Goal: Check status

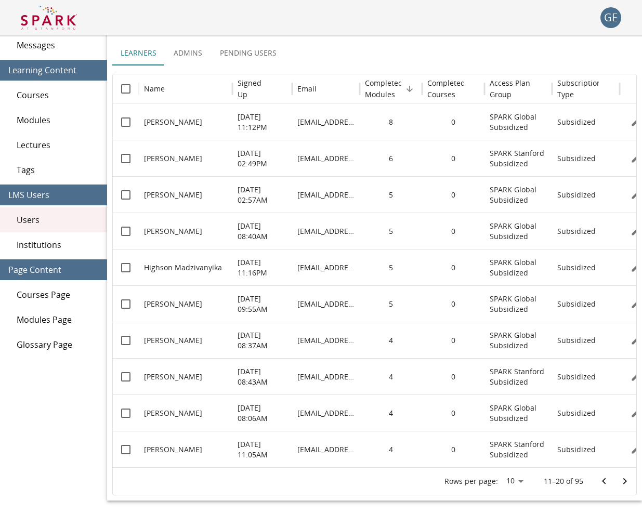
scroll to position [69, 0]
click at [60, 16] on img at bounding box center [49, 17] width 56 height 25
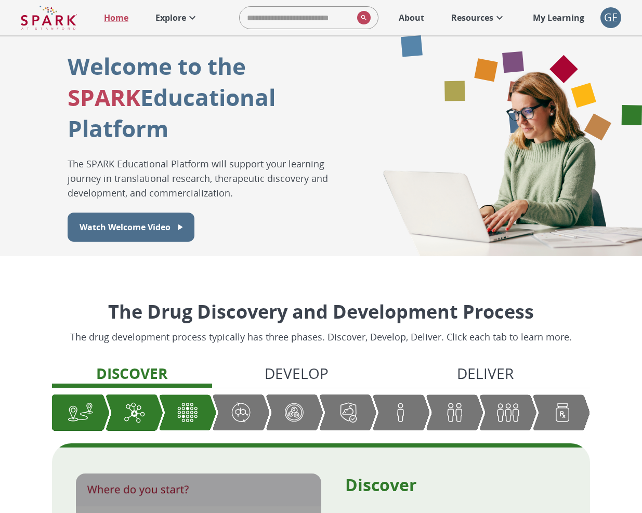
click at [180, 11] on link "Explore" at bounding box center [177, 17] width 54 height 23
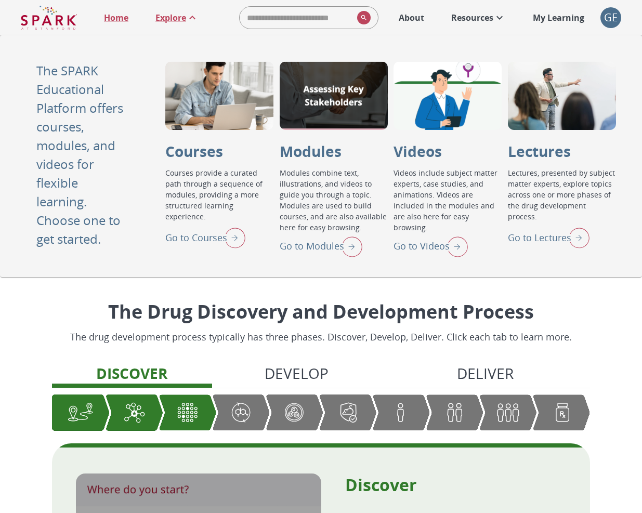
click at [275, 244] on div "Courses Go to Courses Courses provide a curated path through a sequence of modu…" at bounding box center [390, 156] width 451 height 190
click at [286, 248] on p "Go to Modules" at bounding box center [312, 246] width 64 height 14
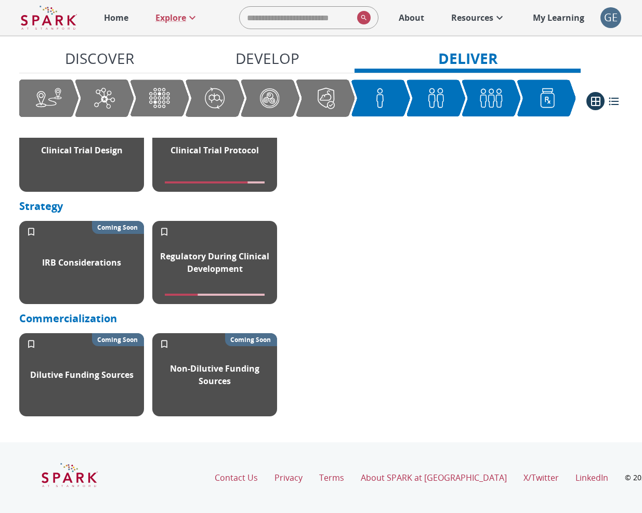
scroll to position [1409, 0]
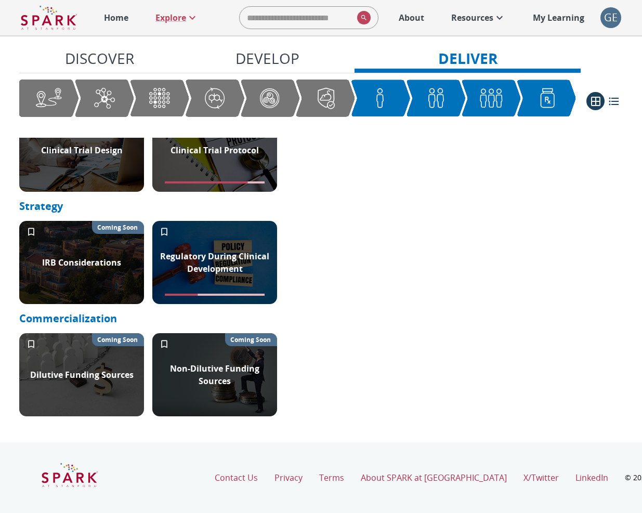
click at [451, 16] on p "Resources" at bounding box center [472, 17] width 42 height 12
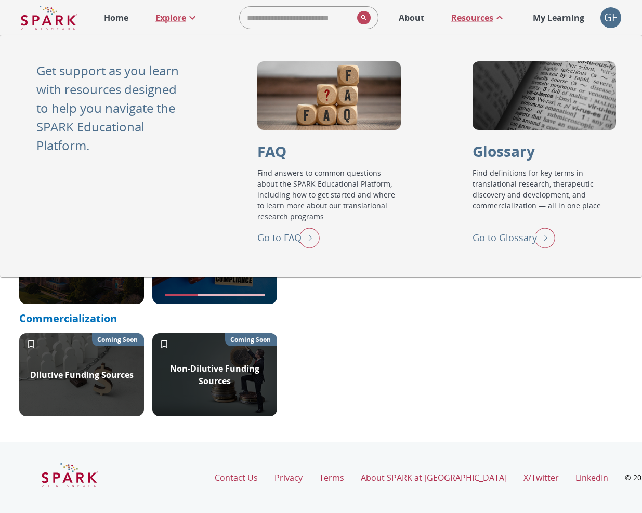
click at [610, 17] on div "GE" at bounding box center [610, 17] width 21 height 21
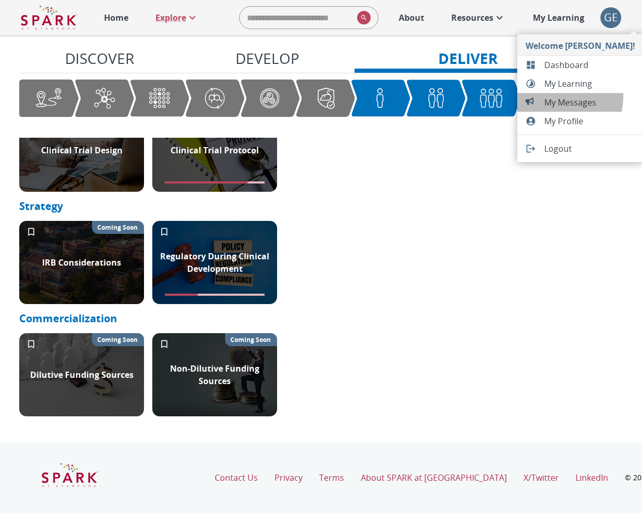
click at [551, 97] on span "My Messages 0" at bounding box center [589, 102] width 91 height 12
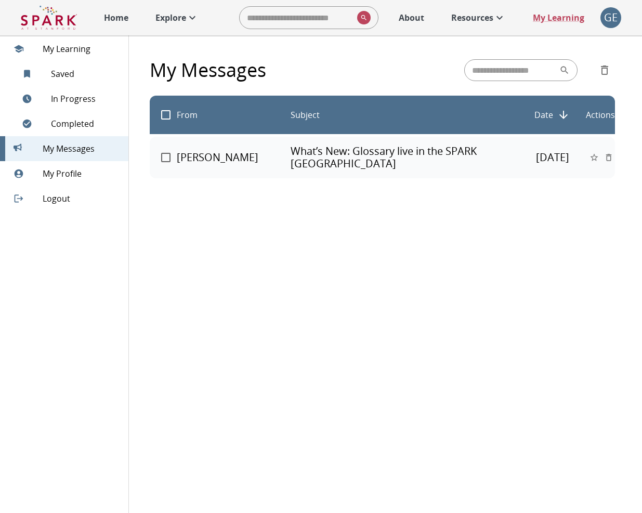
click at [609, 26] on div "GE" at bounding box center [610, 17] width 21 height 21
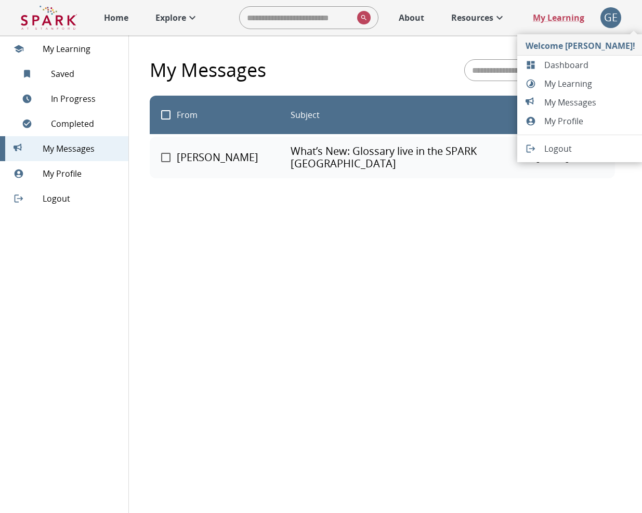
click at [593, 67] on span "Dashboard" at bounding box center [589, 65] width 91 height 12
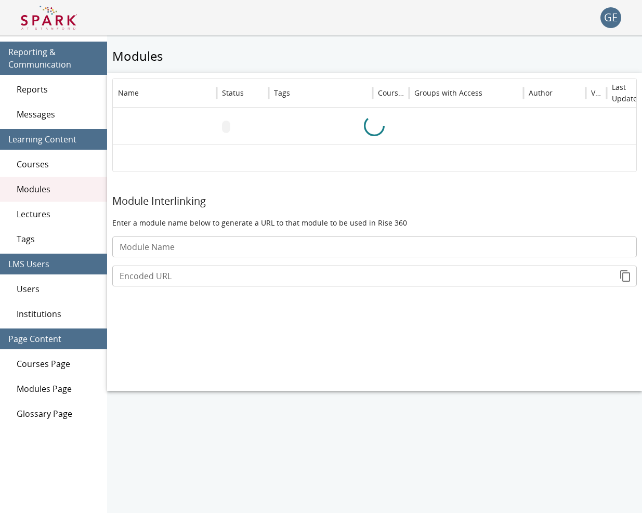
click at [14, 116] on div "Messages" at bounding box center [53, 114] width 107 height 25
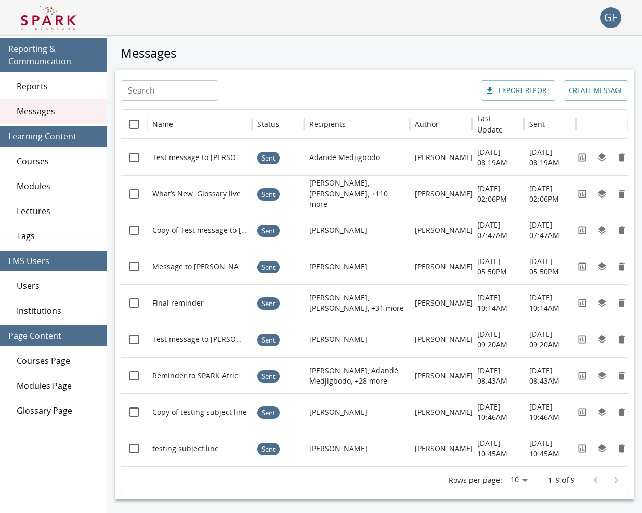
scroll to position [4, 0]
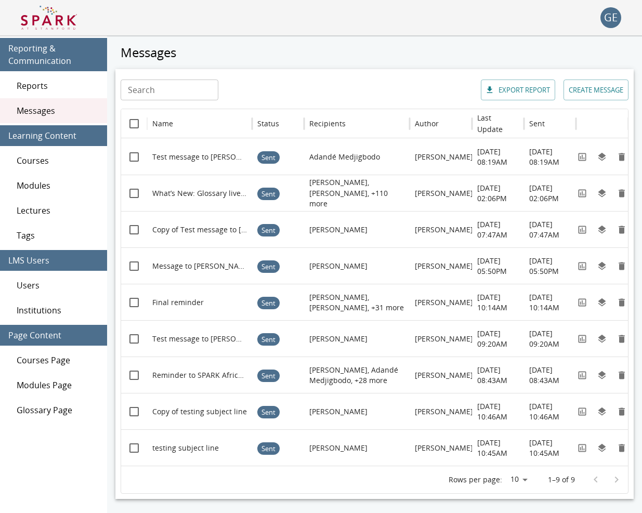
click at [30, 285] on span "Users" at bounding box center [58, 285] width 82 height 12
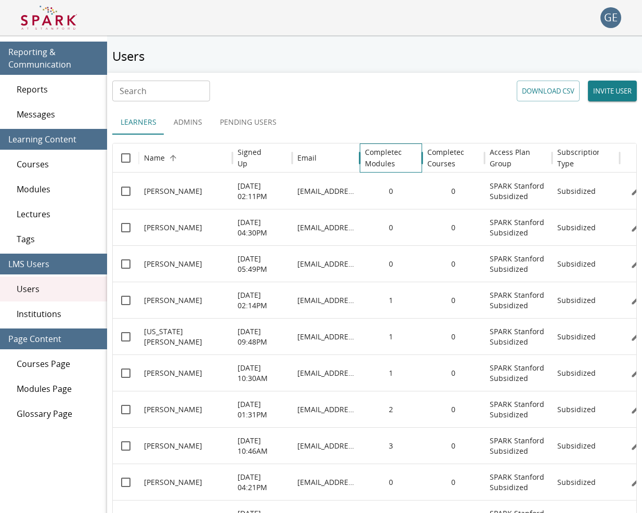
click at [378, 160] on h6 "Completed Modules" at bounding box center [384, 158] width 38 height 23
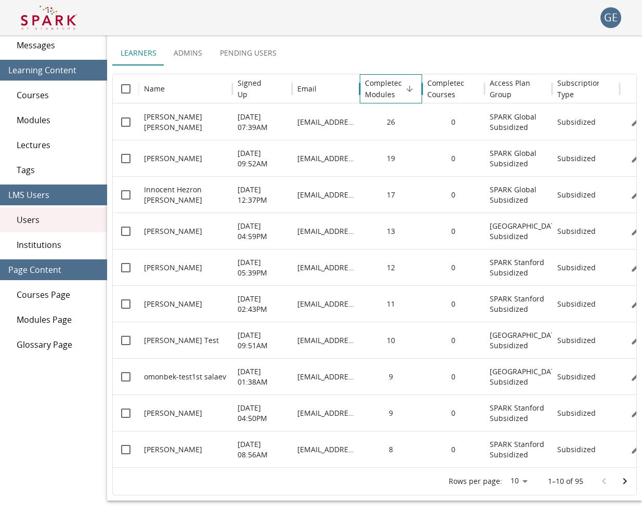
scroll to position [69, 0]
click at [620, 476] on icon "Go to next page" at bounding box center [625, 481] width 12 height 12
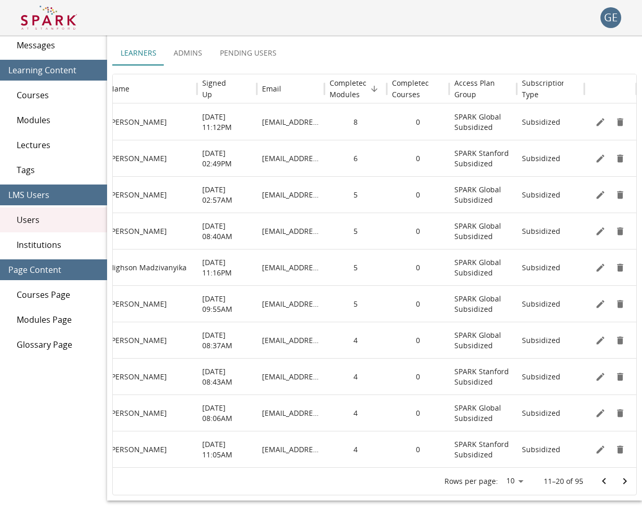
scroll to position [0, 35]
click at [597, 337] on icon "Edit" at bounding box center [600, 340] width 10 height 10
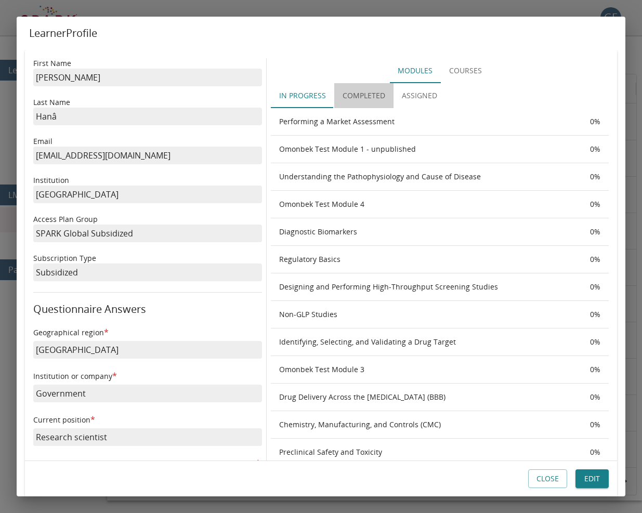
click at [363, 89] on button "Completed" at bounding box center [363, 95] width 59 height 25
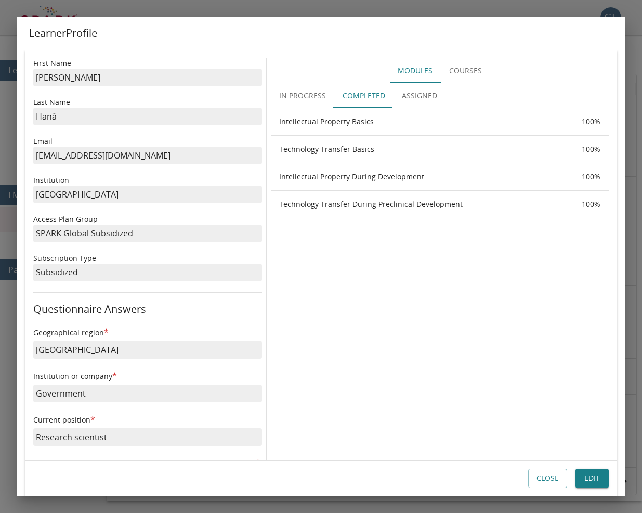
click at [538, 478] on button "Close" at bounding box center [547, 478] width 39 height 19
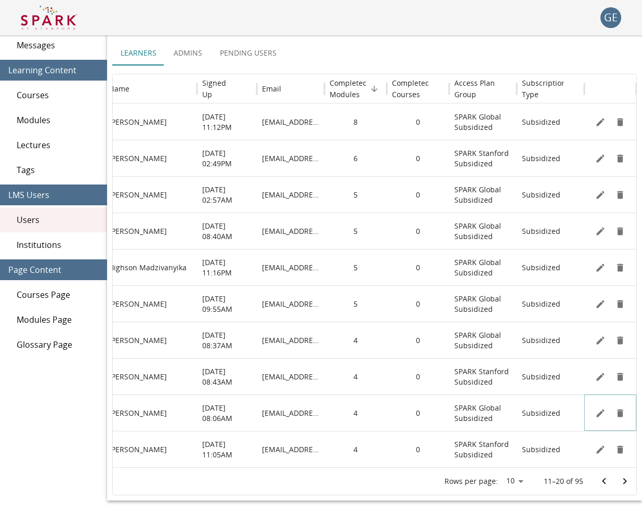
click at [602, 413] on icon "Edit" at bounding box center [600, 413] width 8 height 8
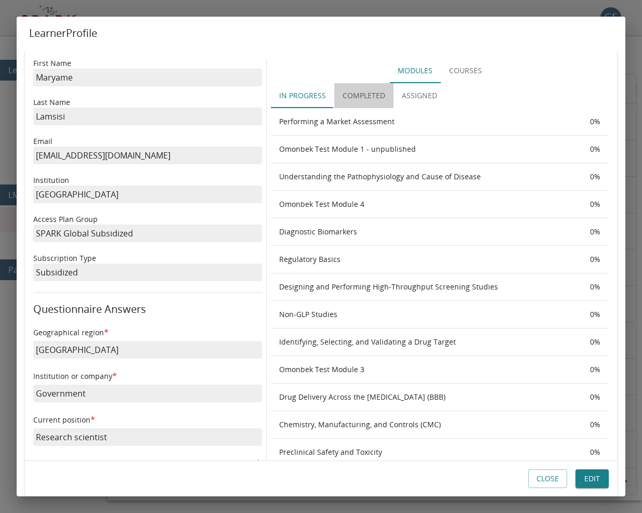
click at [365, 101] on button "Completed" at bounding box center [363, 95] width 59 height 25
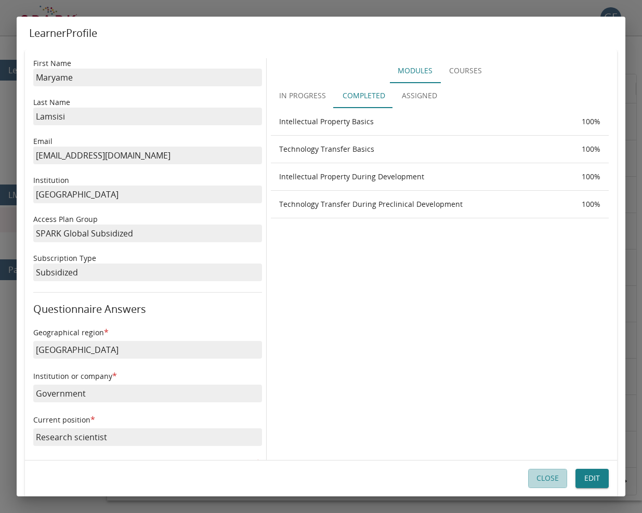
click at [565, 478] on button "Close" at bounding box center [547, 478] width 39 height 19
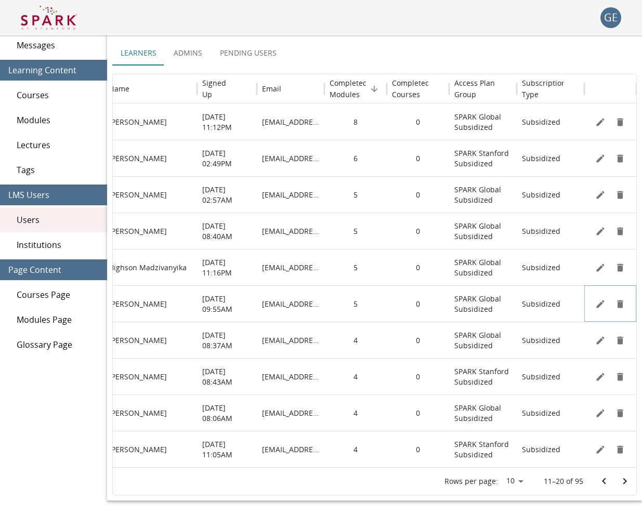
click at [595, 300] on button "Edit" at bounding box center [601, 304] width 16 height 16
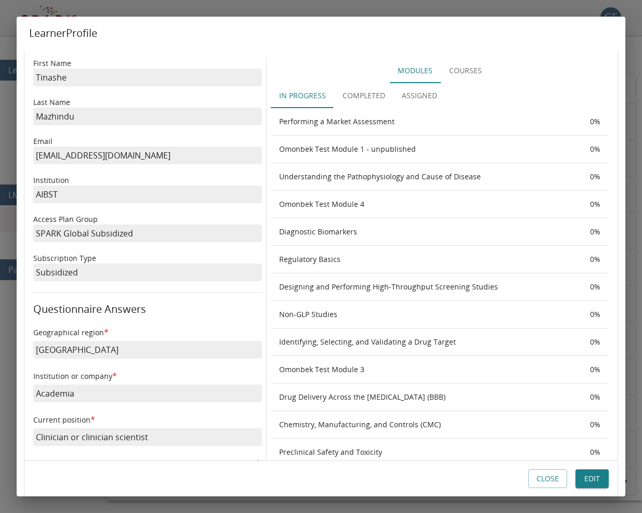
scroll to position [1, 0]
click at [356, 93] on button "Completed" at bounding box center [363, 95] width 59 height 25
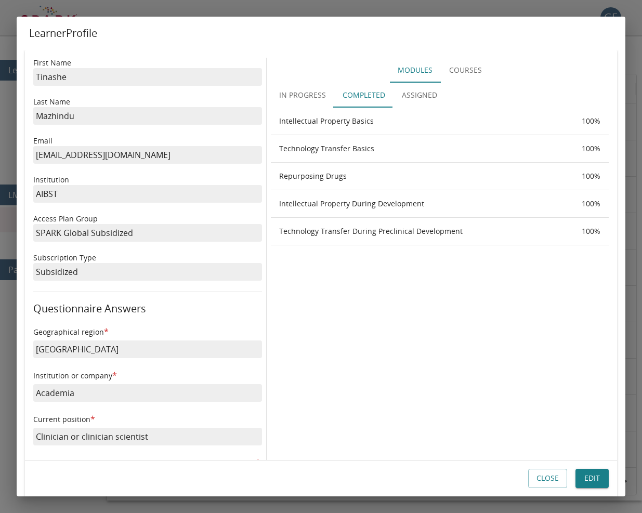
click at [540, 474] on button "Close" at bounding box center [547, 478] width 39 height 19
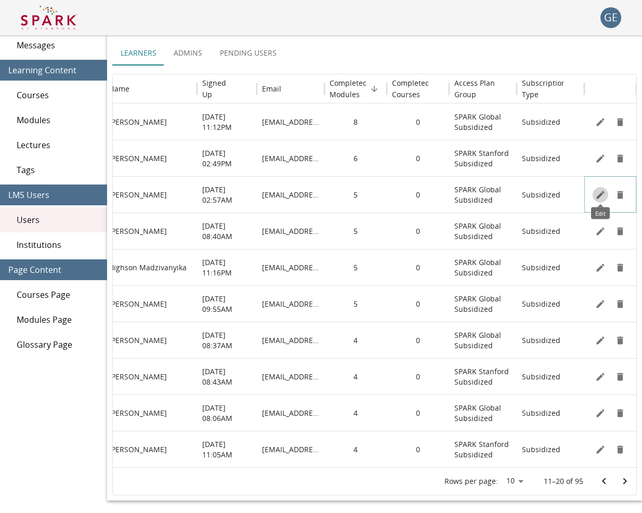
click at [600, 192] on icon "Edit" at bounding box center [600, 195] width 10 height 10
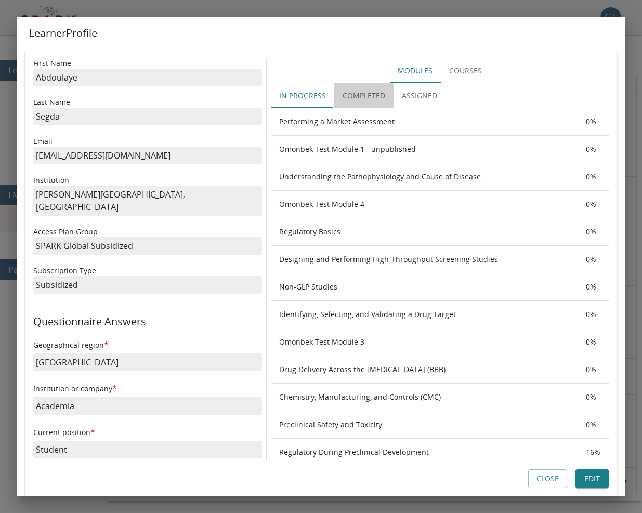
click at [354, 92] on button "Completed" at bounding box center [363, 95] width 59 height 25
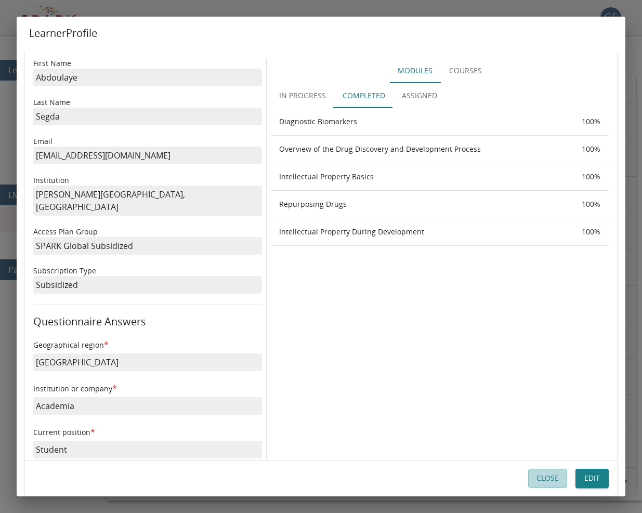
click at [556, 478] on button "Close" at bounding box center [547, 478] width 39 height 19
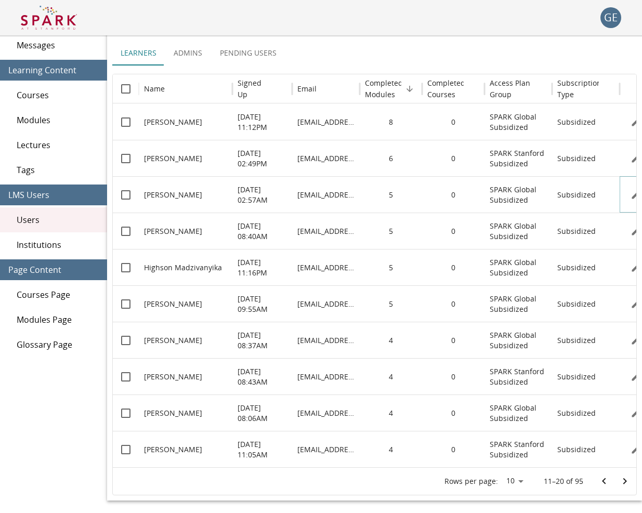
scroll to position [0, 0]
click at [57, 21] on img at bounding box center [49, 17] width 56 height 25
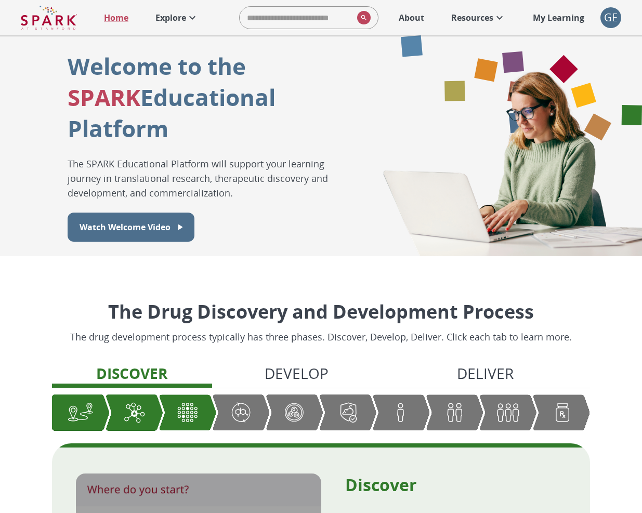
click at [174, 15] on p "Explore" at bounding box center [170, 17] width 31 height 12
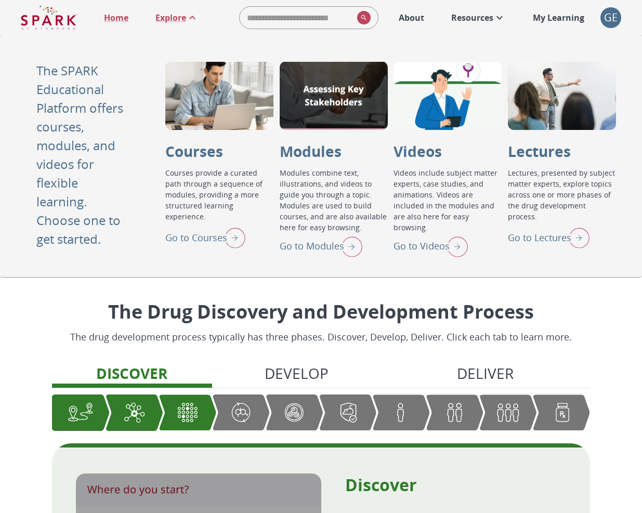
click at [314, 248] on p "Go to Modules" at bounding box center [312, 246] width 64 height 14
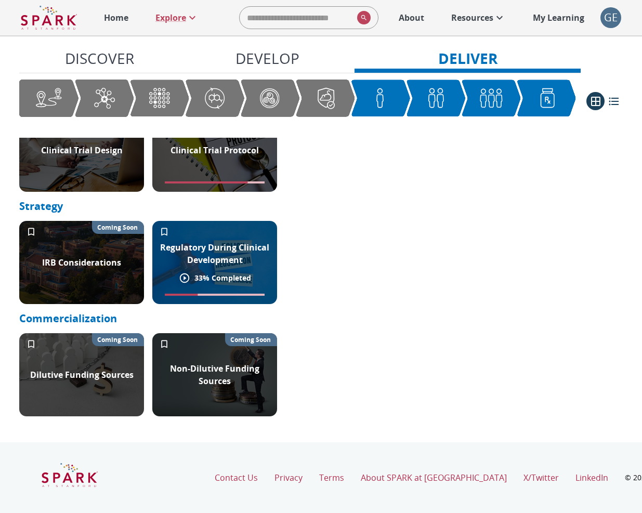
scroll to position [1409, 0]
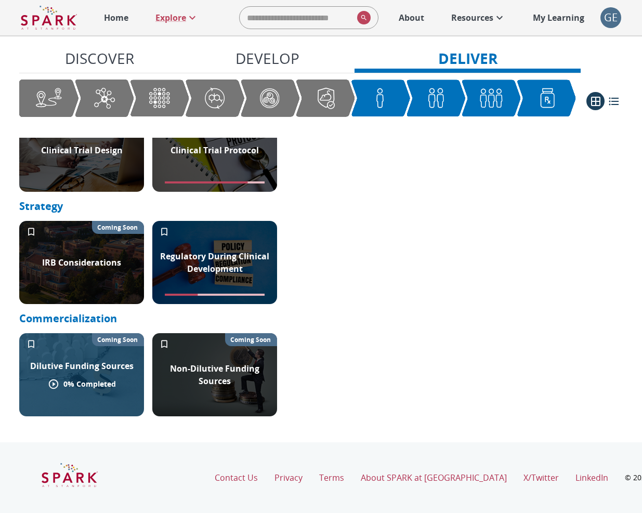
click at [99, 359] on div "Dilutive Funding Sources" at bounding box center [82, 366] width 116 height 25
click at [99, 367] on p "Dilutive Funding Sources" at bounding box center [81, 366] width 103 height 12
click at [118, 340] on p "Coming Soon" at bounding box center [117, 339] width 41 height 9
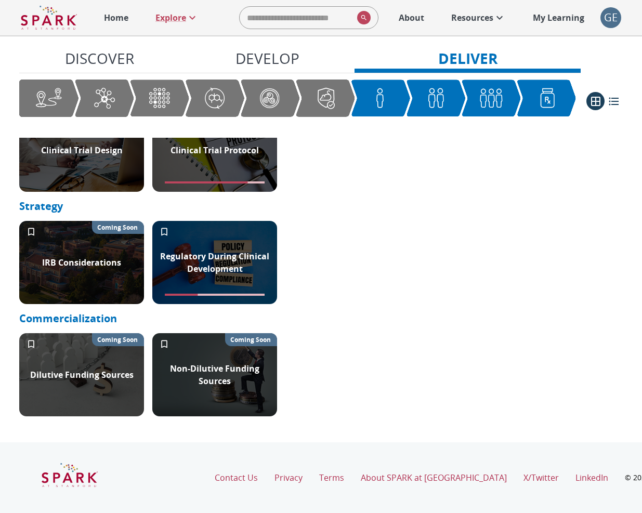
click at [606, 17] on div "GE" at bounding box center [610, 17] width 21 height 21
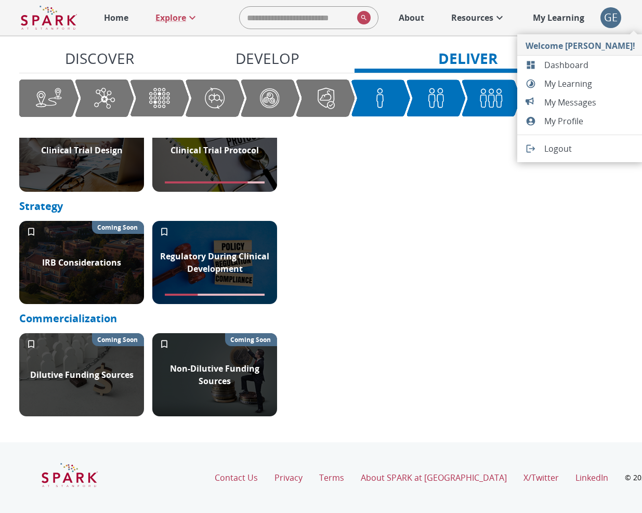
click at [581, 64] on span "Dashboard" at bounding box center [589, 65] width 91 height 12
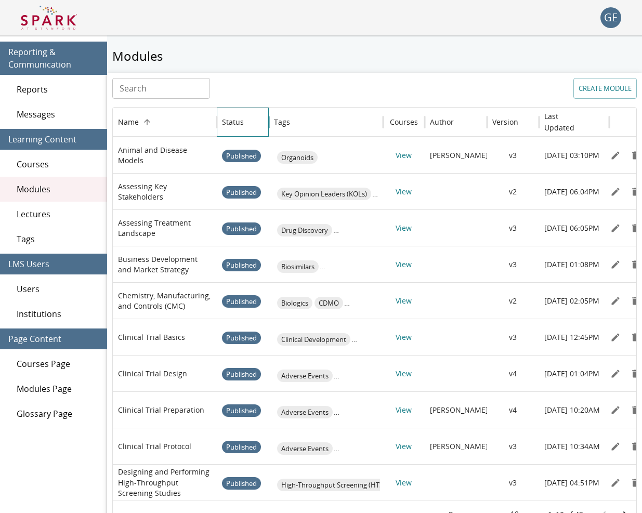
click at [240, 120] on div "Status" at bounding box center [233, 122] width 22 height 10
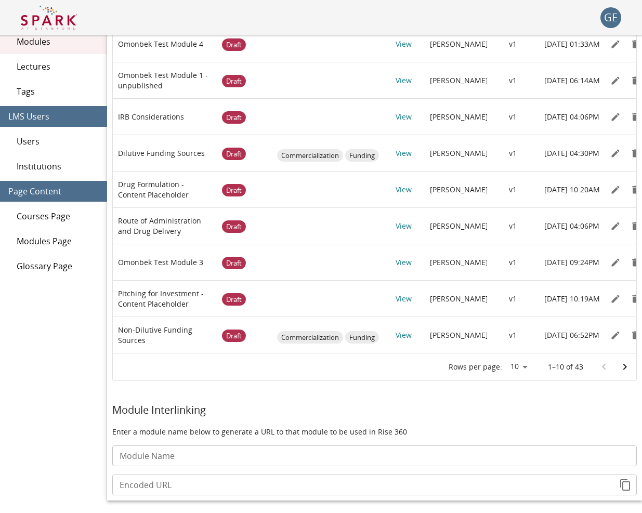
scroll to position [148, 0]
click at [609, 337] on div "[DATE] 06:52PM" at bounding box center [574, 335] width 70 height 36
click at [615, 337] on icon "Edit" at bounding box center [615, 335] width 8 height 8
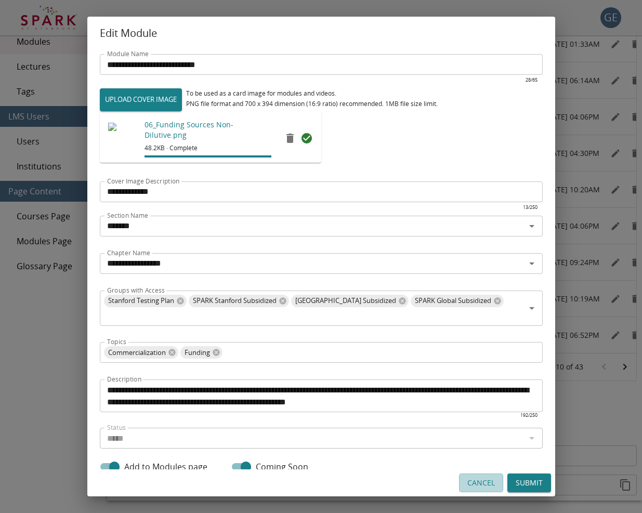
click at [488, 486] on button "Cancel" at bounding box center [481, 483] width 44 height 19
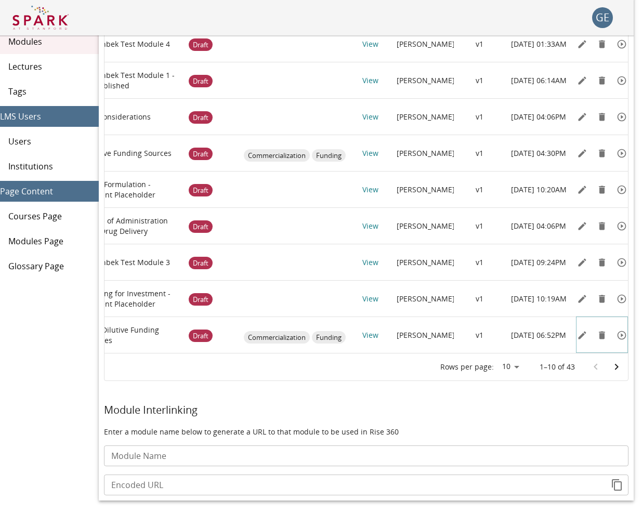
scroll to position [0, 25]
click at [625, 337] on icon "Preview" at bounding box center [622, 335] width 10 height 10
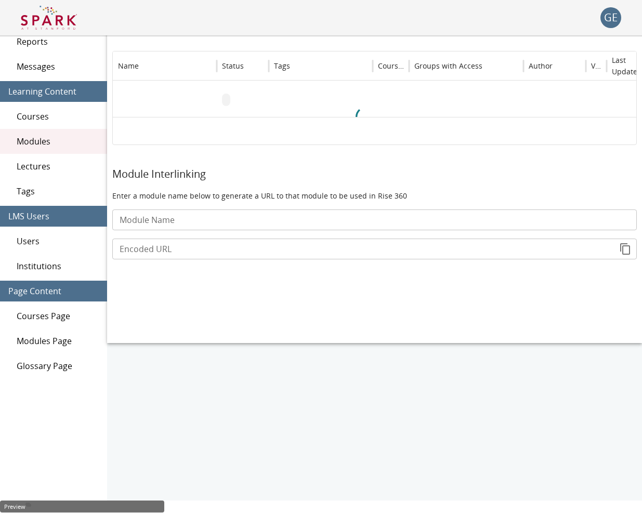
scroll to position [0, 0]
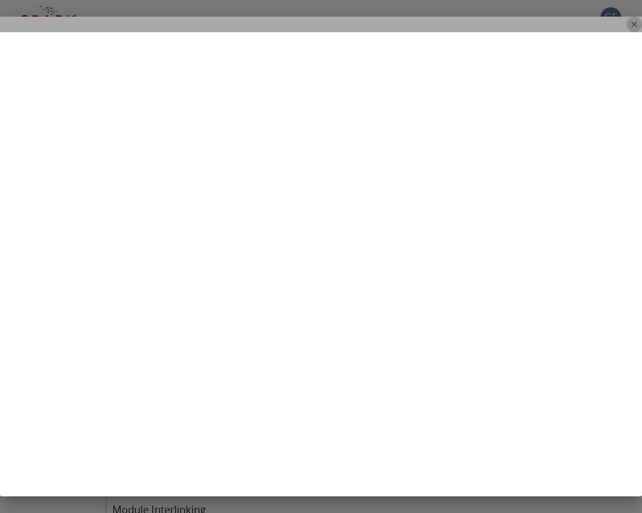
click at [630, 22] on icon "close" at bounding box center [634, 24] width 10 height 10
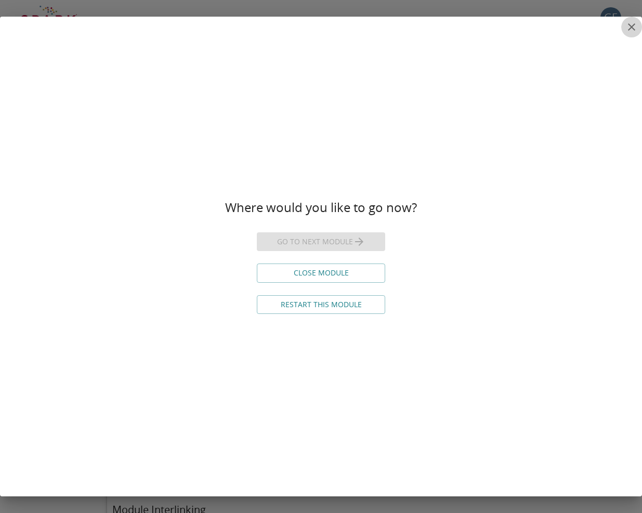
click at [629, 23] on icon "close" at bounding box center [631, 27] width 12 height 12
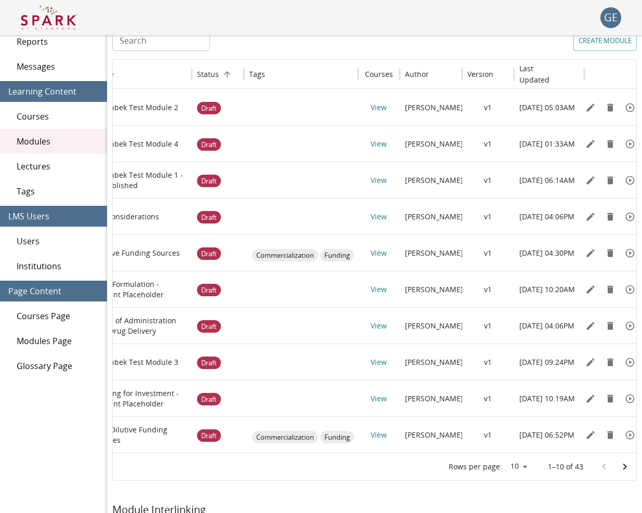
scroll to position [0, 25]
click at [626, 251] on icon "Preview" at bounding box center [630, 253] width 10 height 10
